Goal: Task Accomplishment & Management: Manage account settings

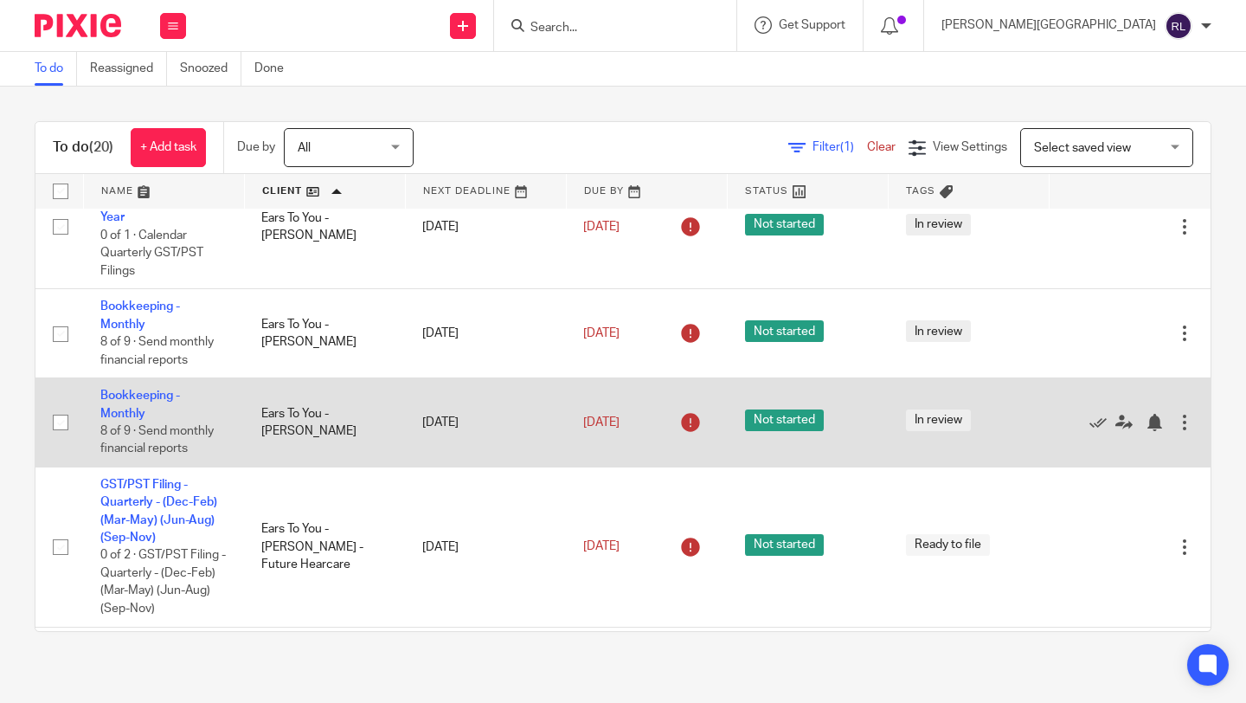
scroll to position [709, 0]
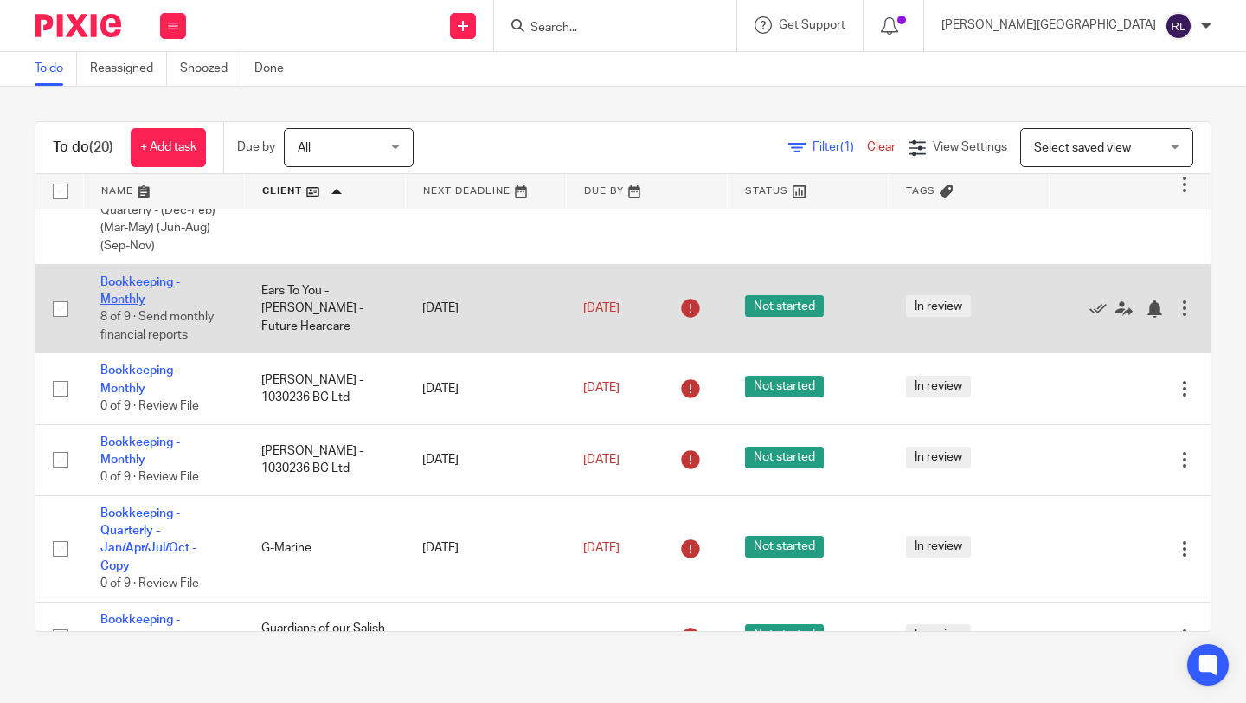
click at [138, 305] on link "Bookkeeping - Monthly" at bounding box center [140, 290] width 80 height 29
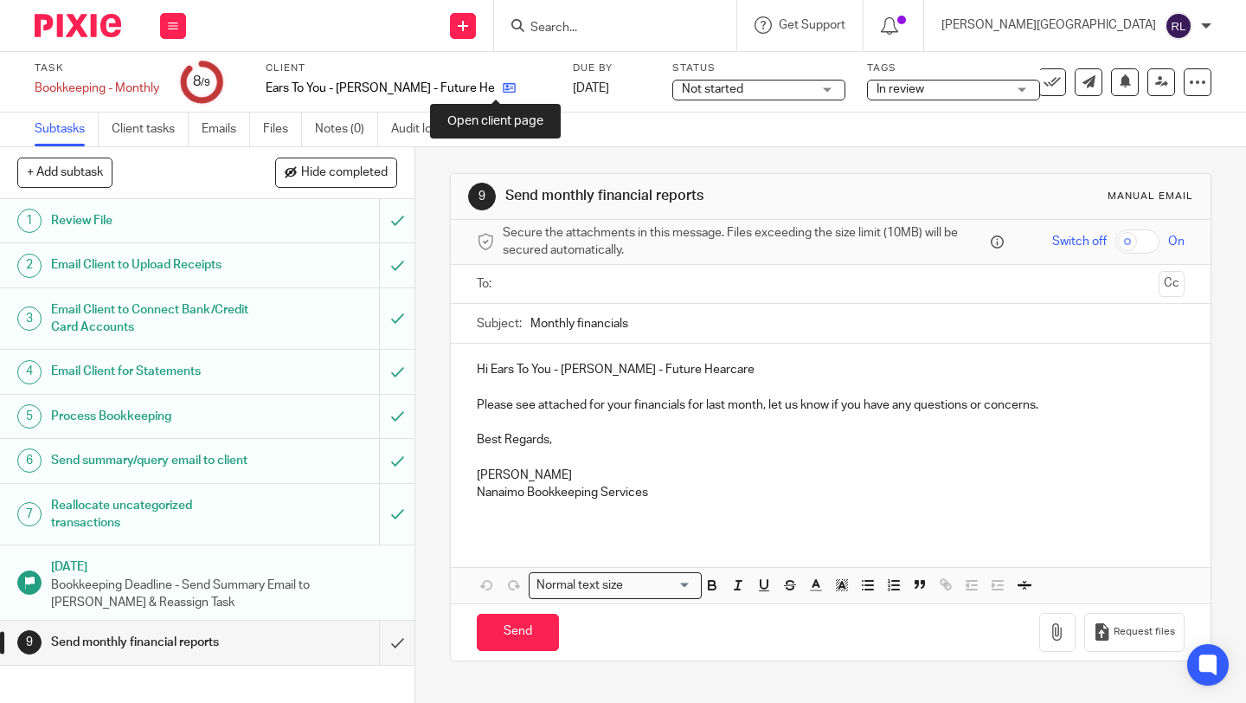
click at [503, 91] on icon at bounding box center [509, 87] width 13 height 13
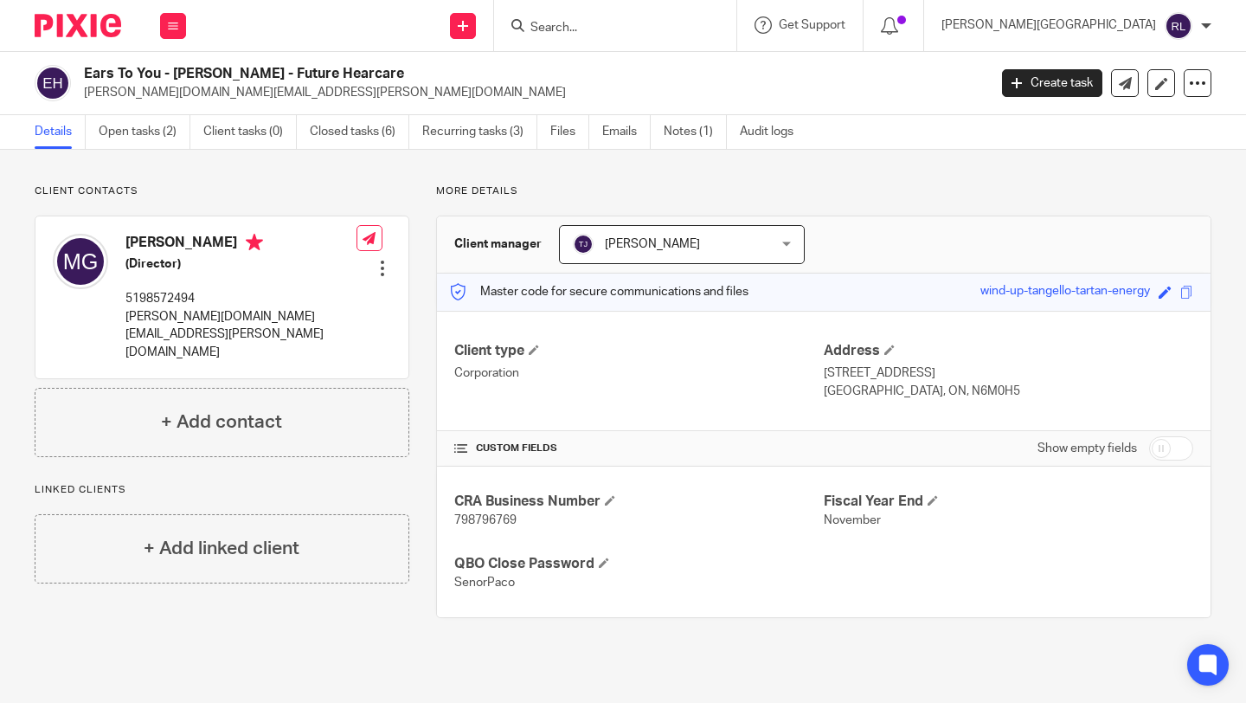
click at [468, 519] on span "798796769" at bounding box center [485, 520] width 62 height 12
copy span "798796769"
click at [147, 125] on link "Open tasks (2)" at bounding box center [145, 132] width 92 height 34
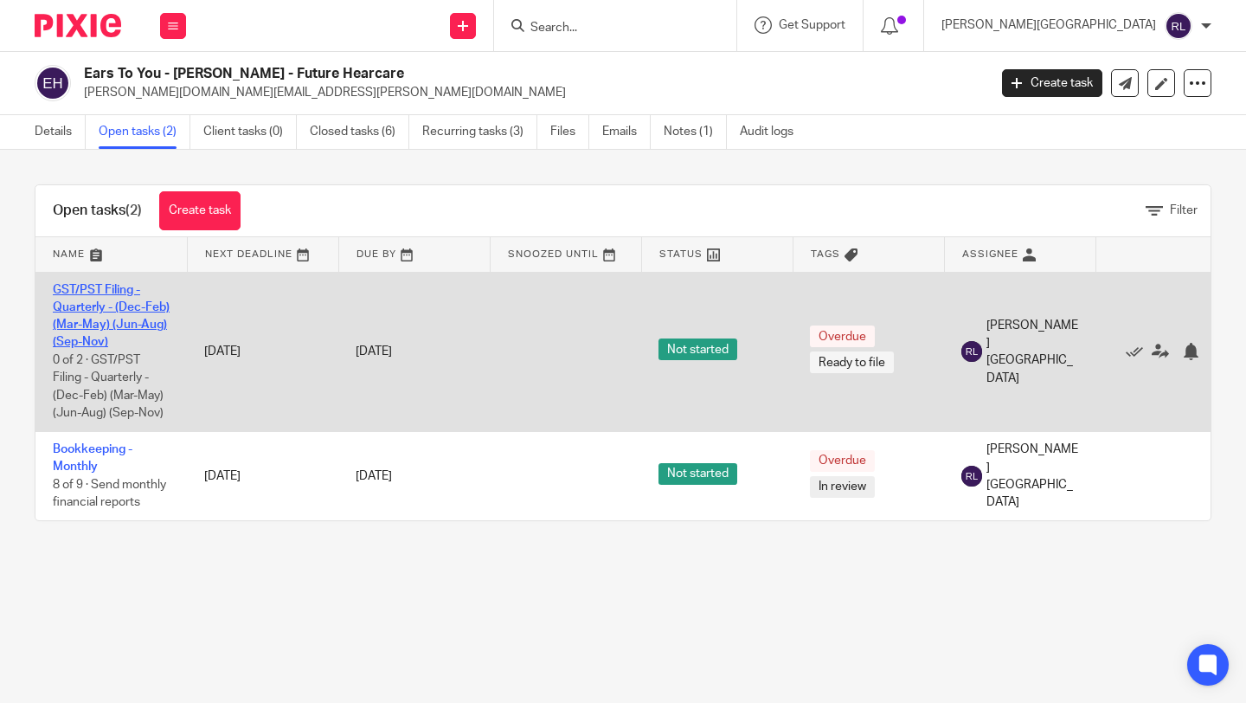
click at [127, 305] on link "GST/PST Filing - Quarterly - (Dec-Feb) (Mar-May) (Jun-Aug) (Sep-Nov)" at bounding box center [111, 316] width 117 height 65
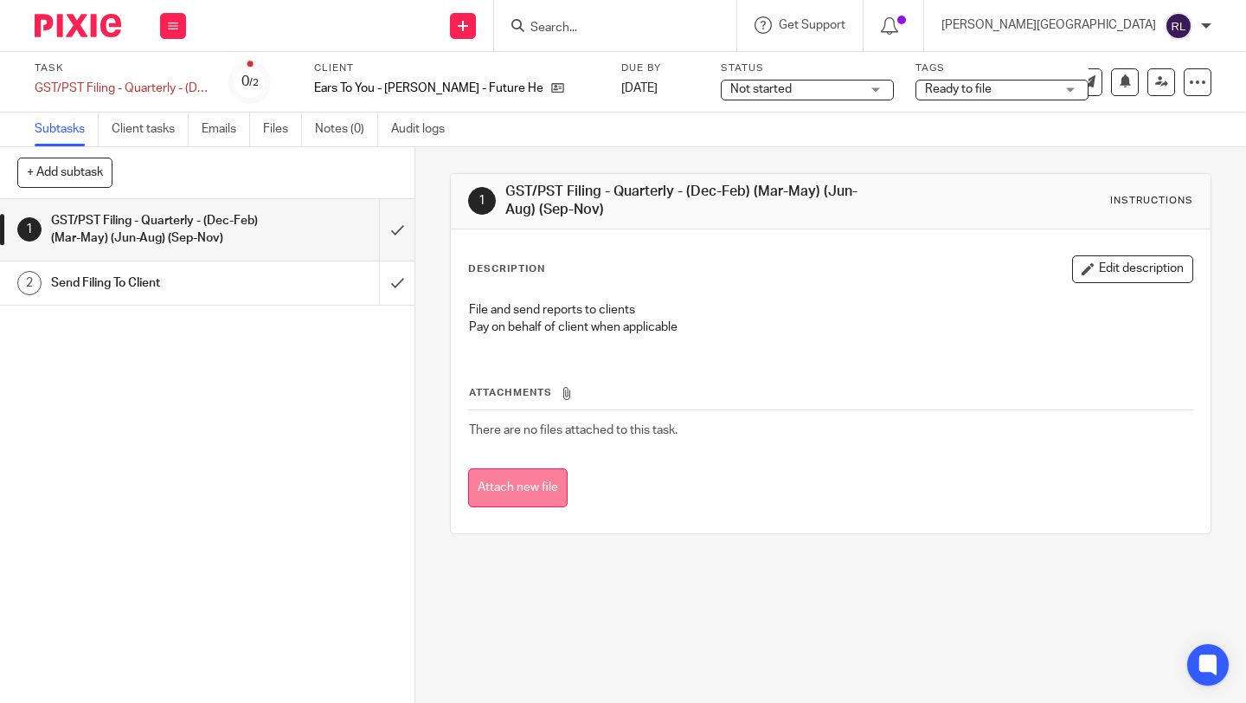
click at [511, 489] on button "Attach new file" at bounding box center [518, 487] width 100 height 39
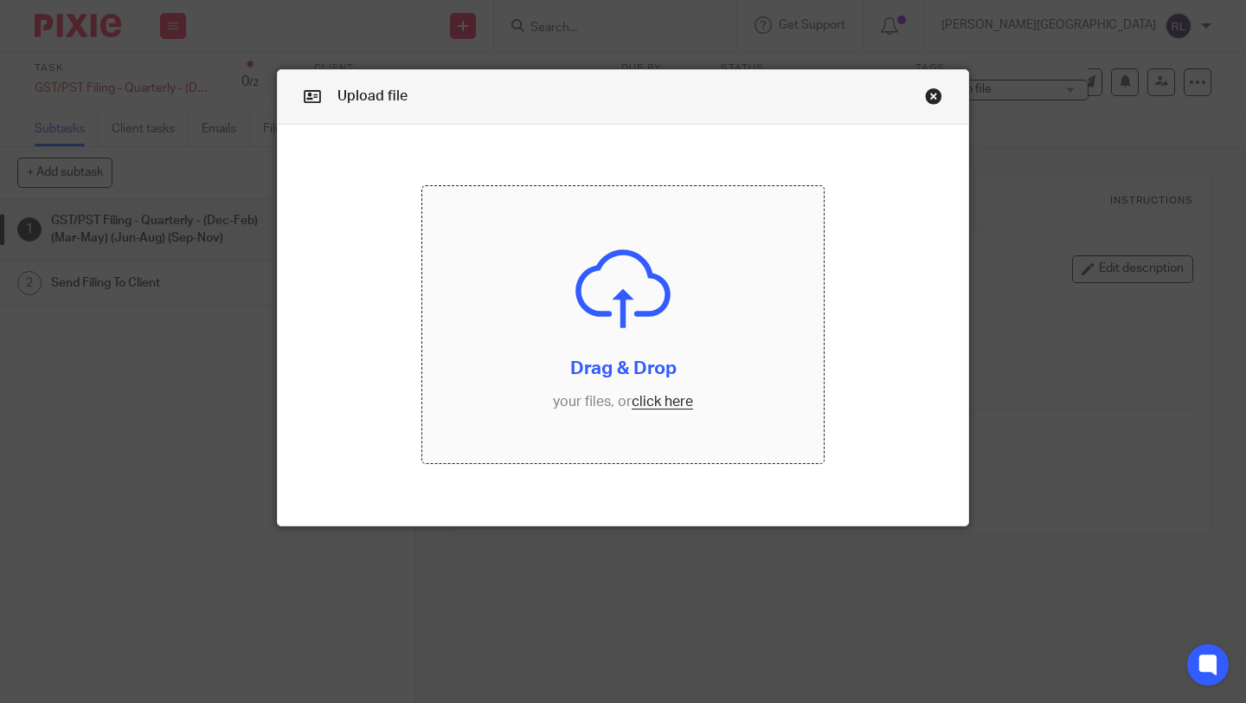
click at [668, 382] on input "file" at bounding box center [623, 324] width 402 height 277
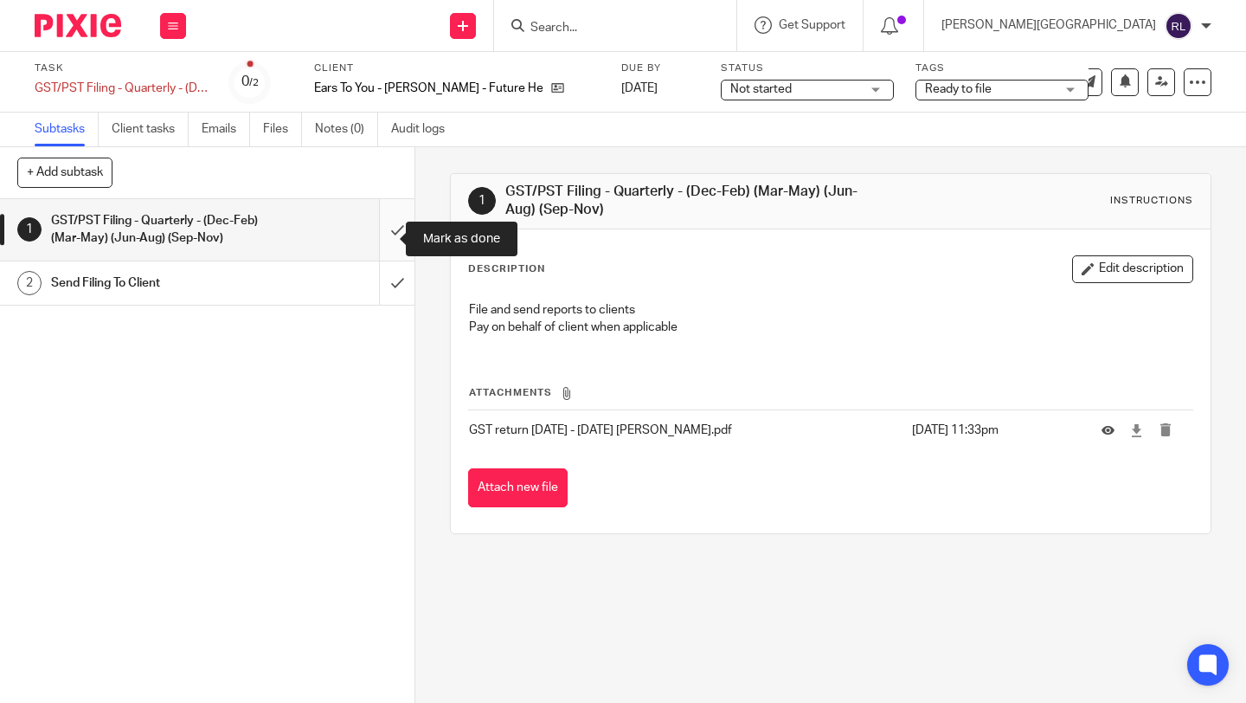
click at [386, 244] on input "submit" at bounding box center [207, 229] width 414 height 61
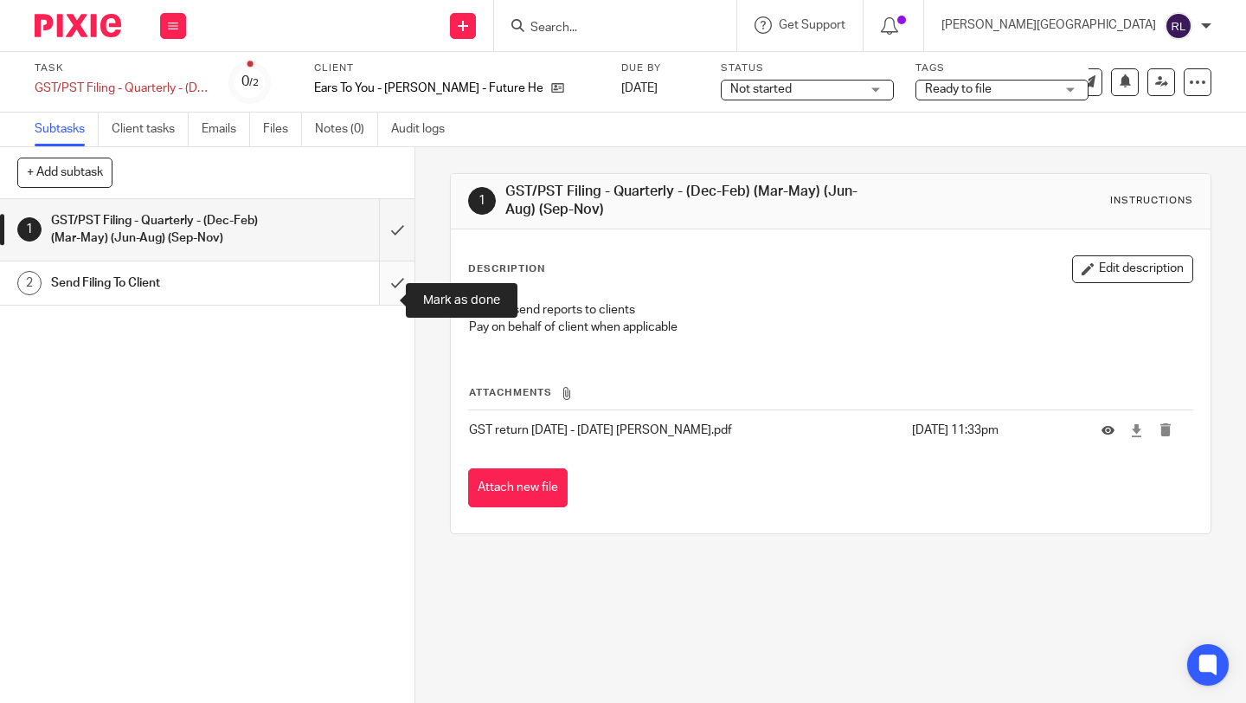
click at [377, 305] on input "submit" at bounding box center [207, 282] width 414 height 43
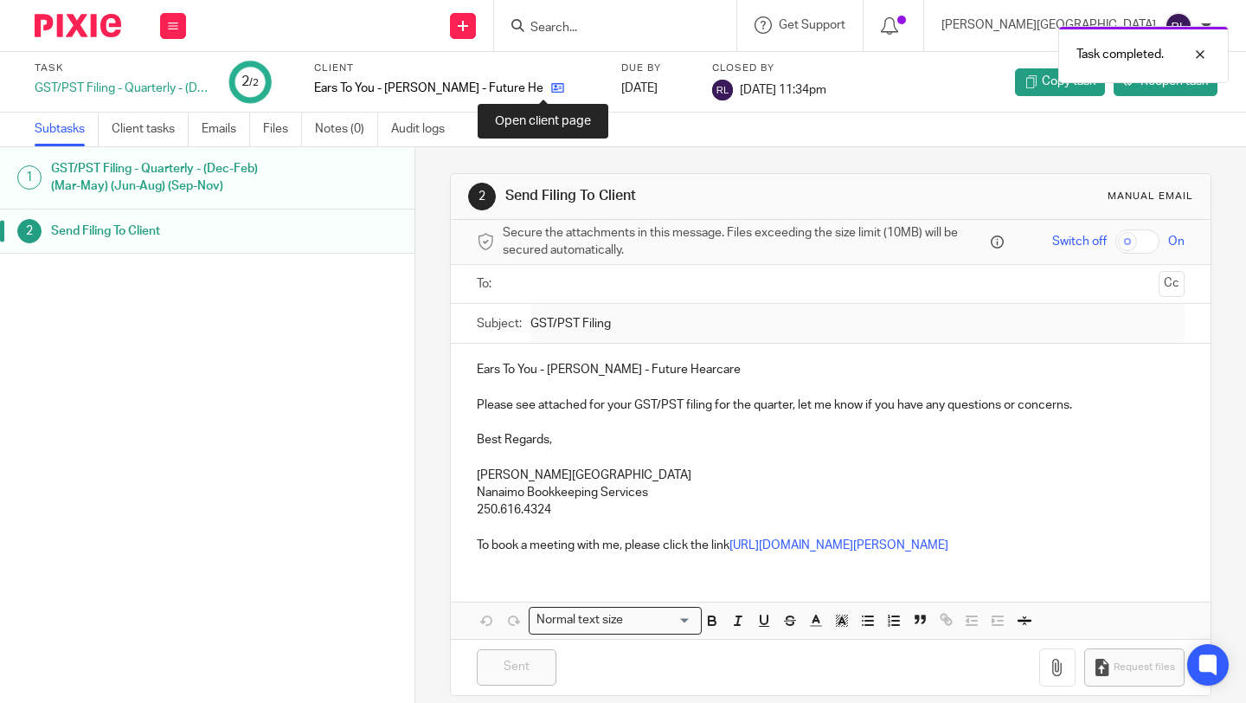
click at [551, 89] on icon at bounding box center [557, 87] width 13 height 13
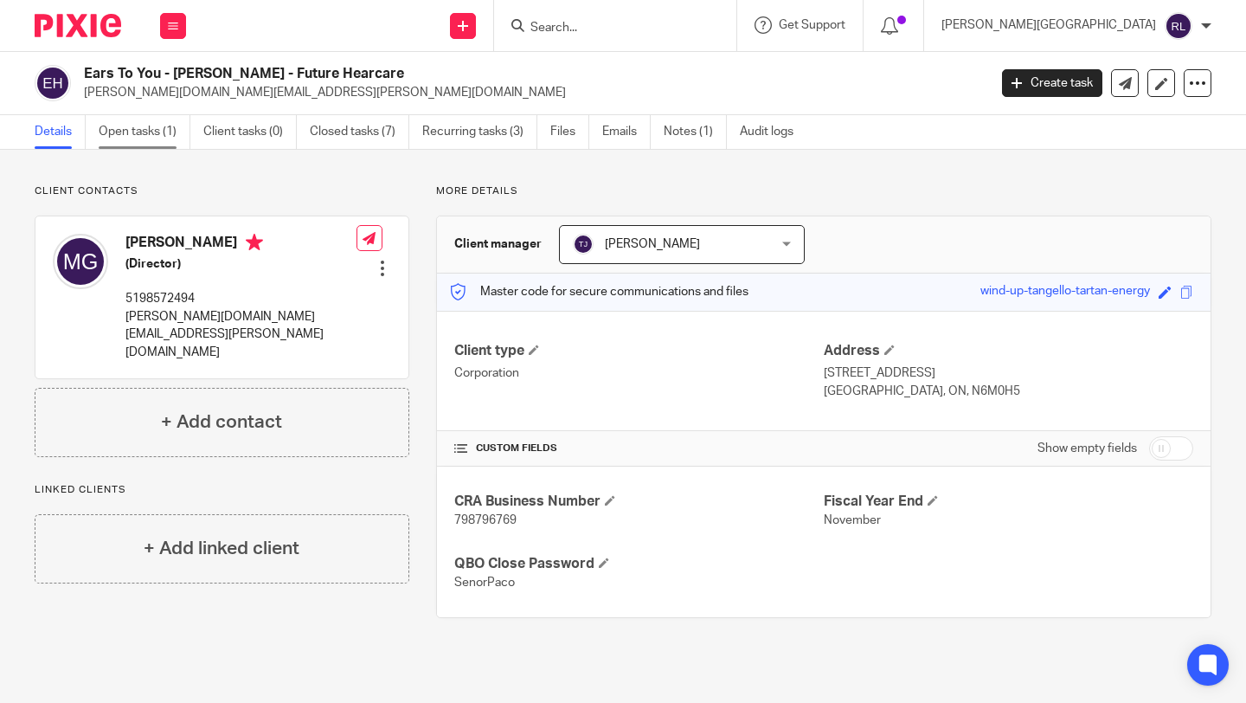
click at [125, 133] on link "Open tasks (1)" at bounding box center [145, 132] width 92 height 34
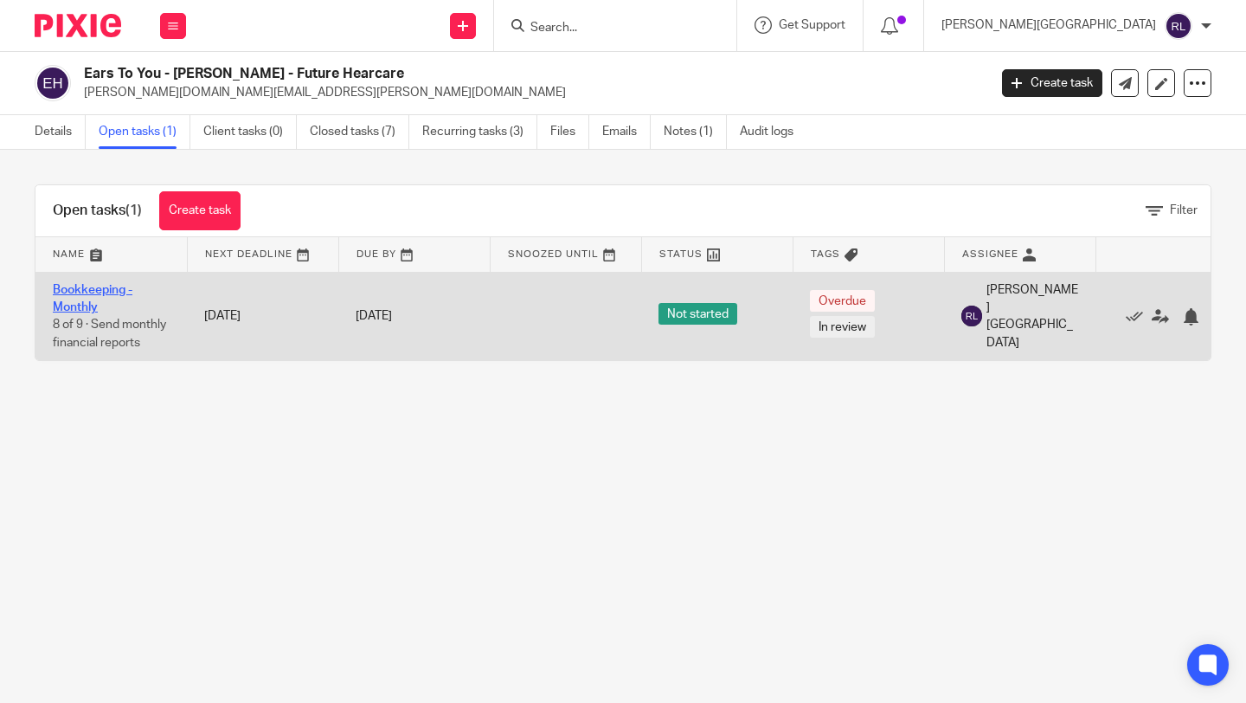
click at [99, 284] on link "Bookkeeping - Monthly" at bounding box center [93, 298] width 80 height 29
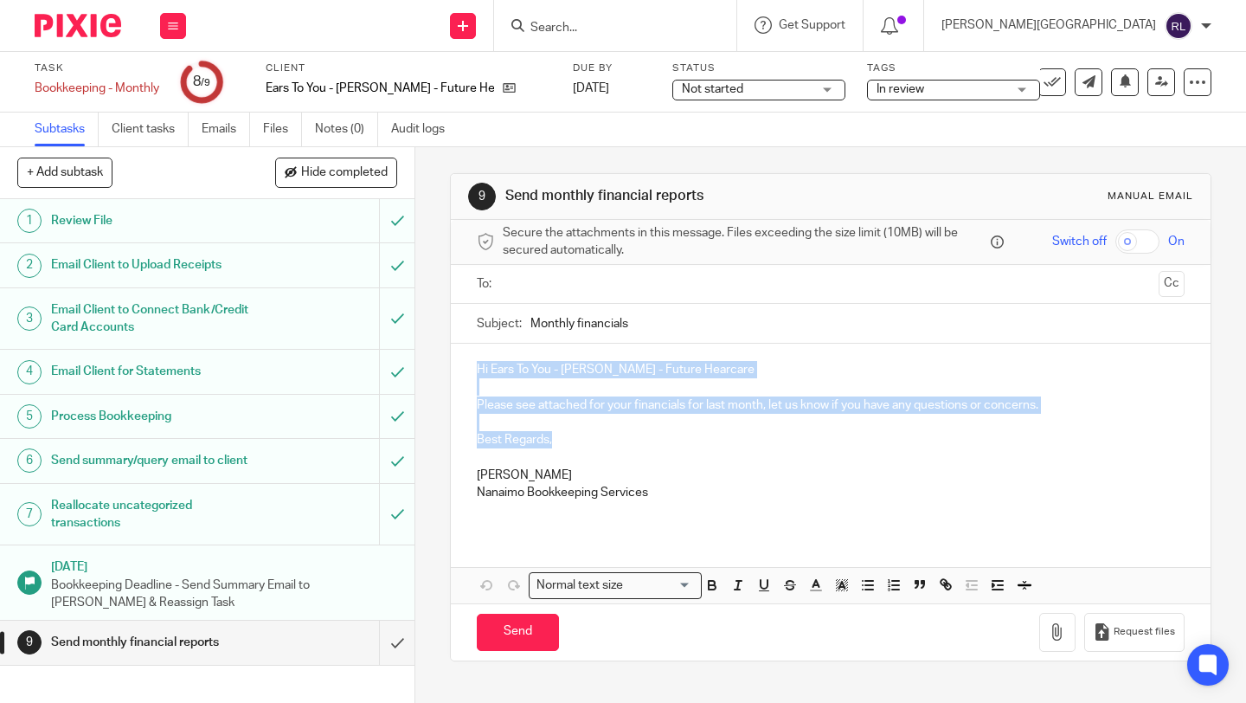
drag, startPoint x: 553, startPoint y: 445, endPoint x: 458, endPoint y: 376, distance: 117.7
click at [458, 376] on div "Hi Ears To You - [PERSON_NAME] - Future Hearcare Please see attached for your f…" at bounding box center [831, 438] width 760 height 188
copy div "Hi Ears To You - [PERSON_NAME] - Future Hearcare Please see attached for your f…"
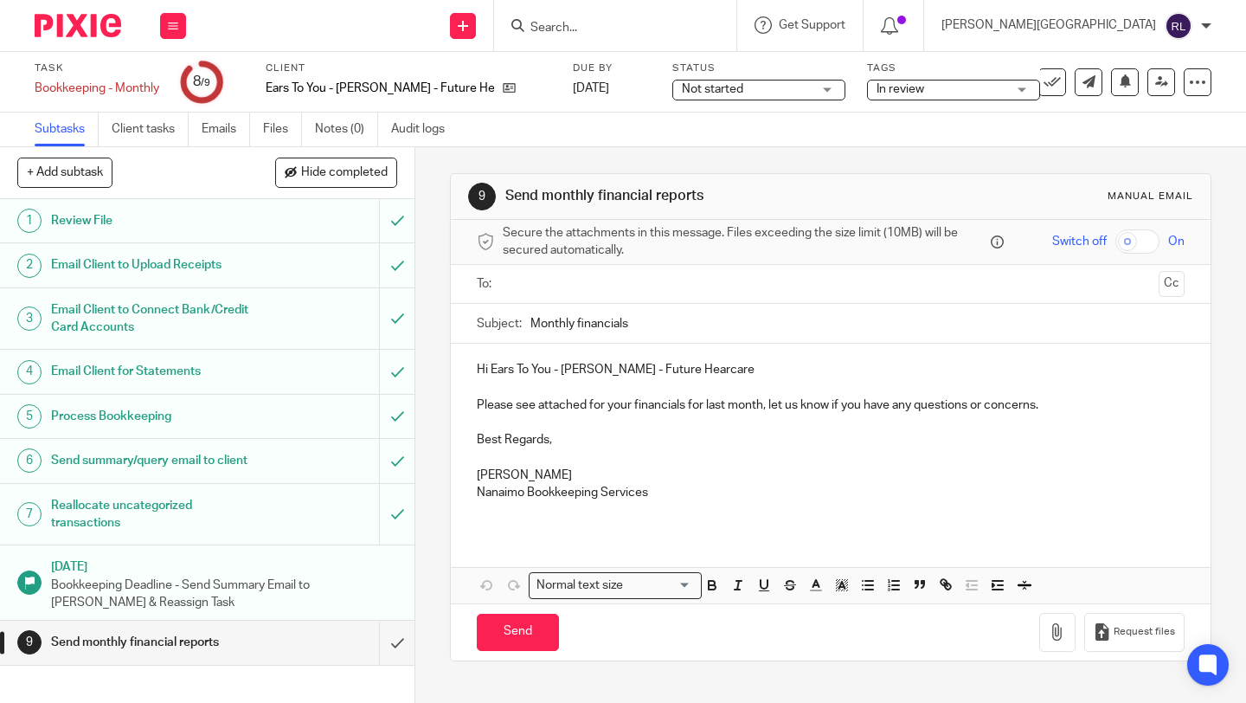
click at [545, 295] on ul at bounding box center [831, 284] width 654 height 29
click at [536, 284] on input "text" at bounding box center [830, 284] width 643 height 20
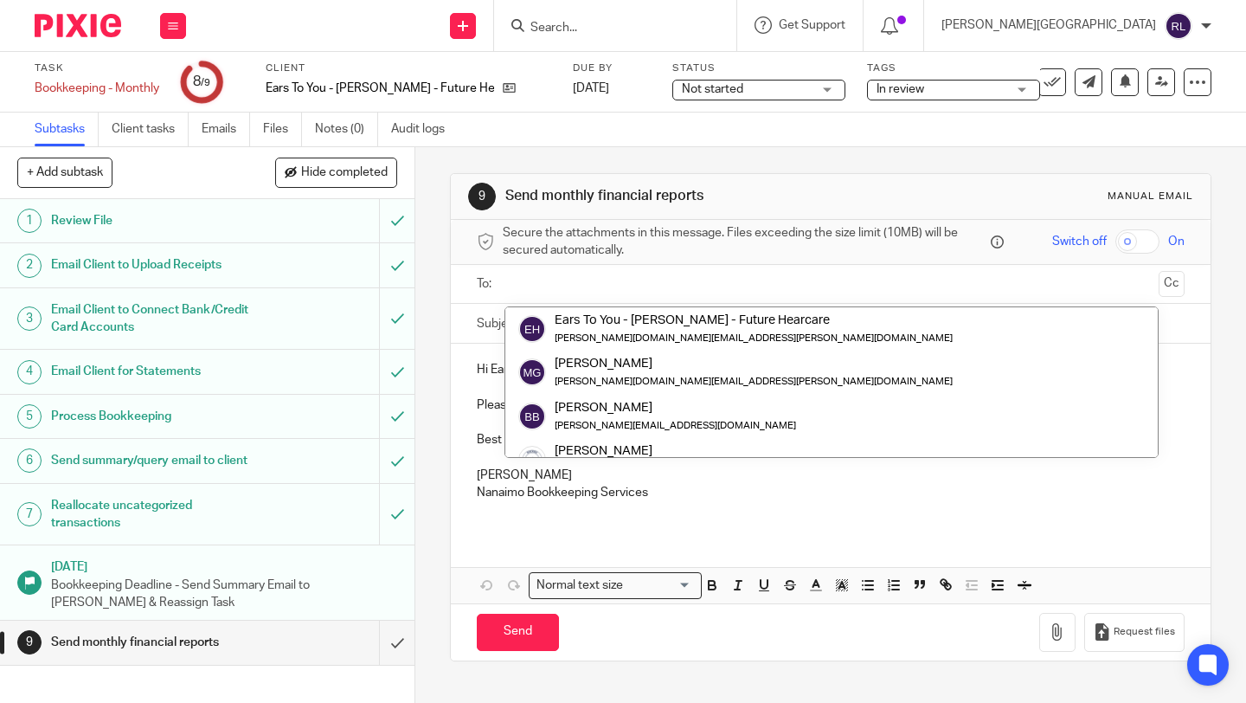
click at [684, 23] on input "Search" at bounding box center [607, 29] width 156 height 16
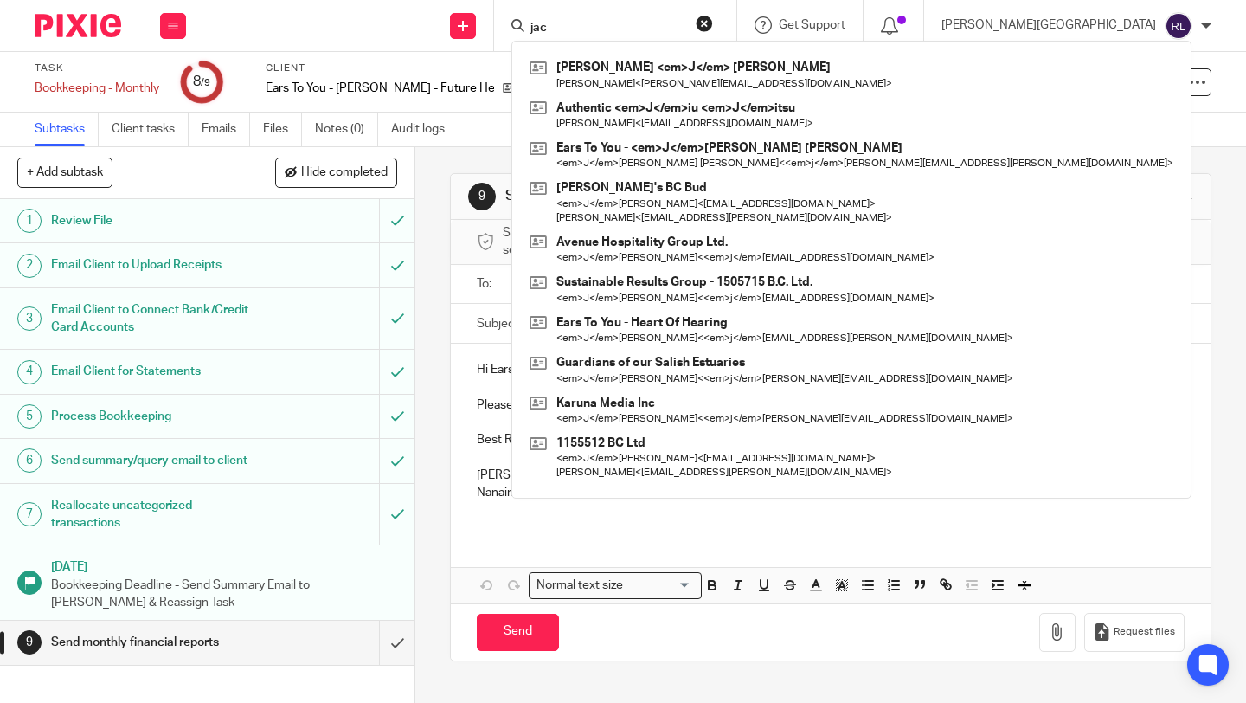
click at [684, 26] on input "jac" at bounding box center [607, 29] width 156 height 16
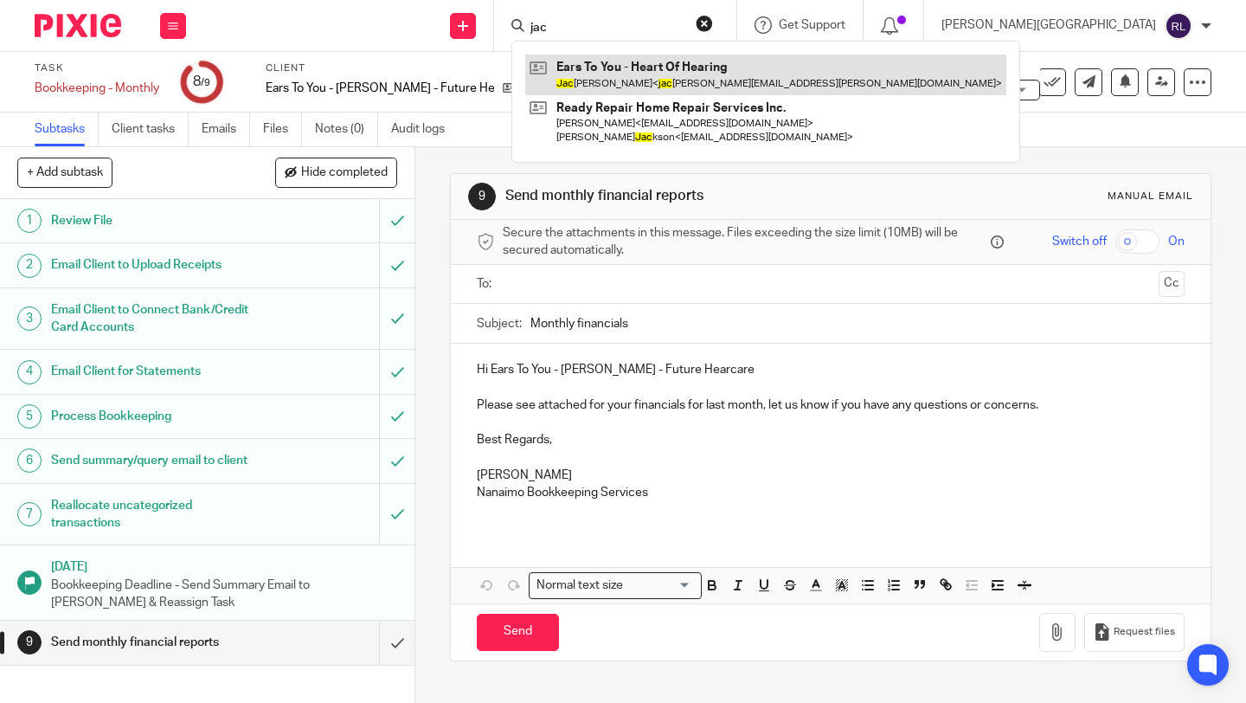
type input "jac"
click at [716, 57] on link at bounding box center [765, 75] width 481 height 40
